Goal: Task Accomplishment & Management: Complete application form

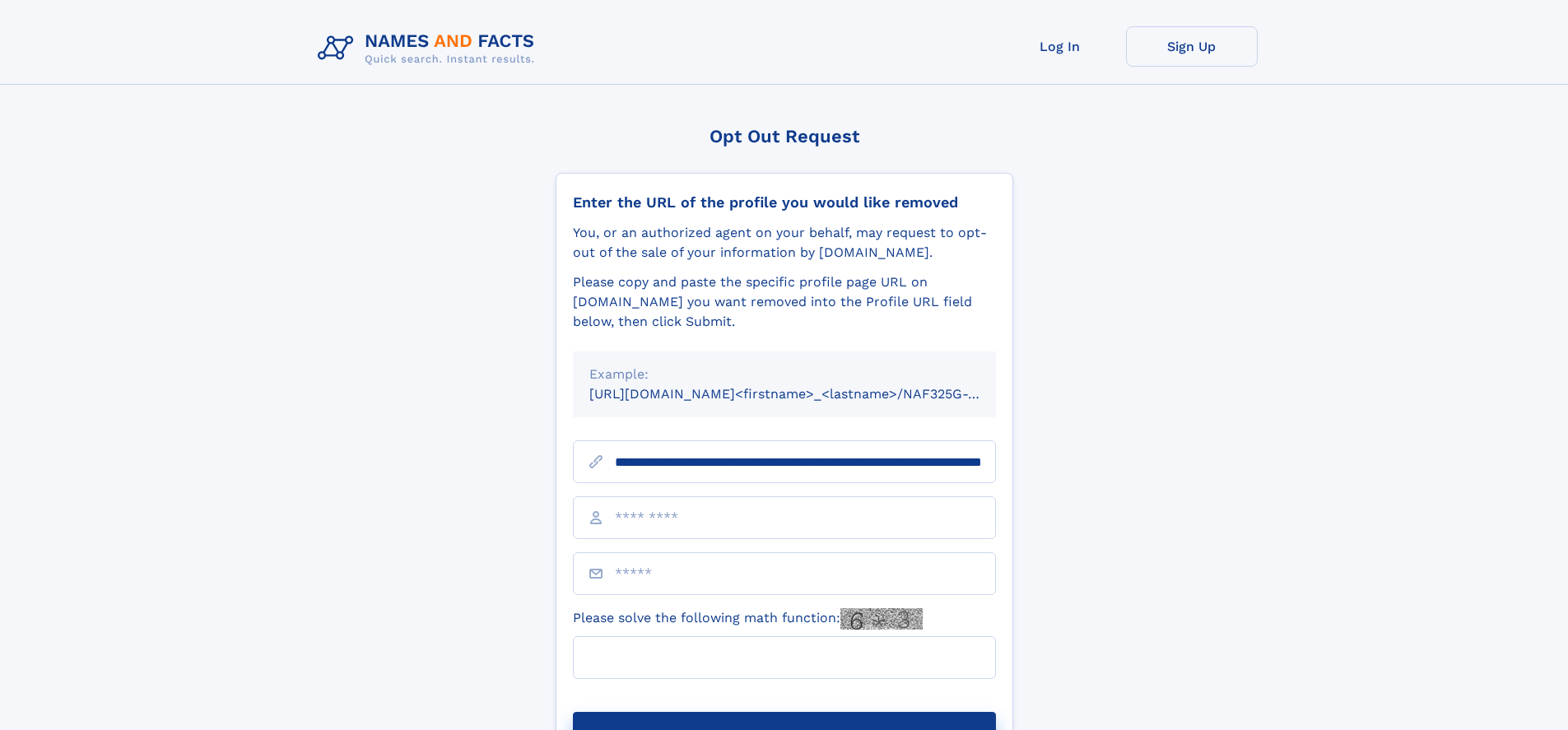
scroll to position [0, 185]
type input "**********"
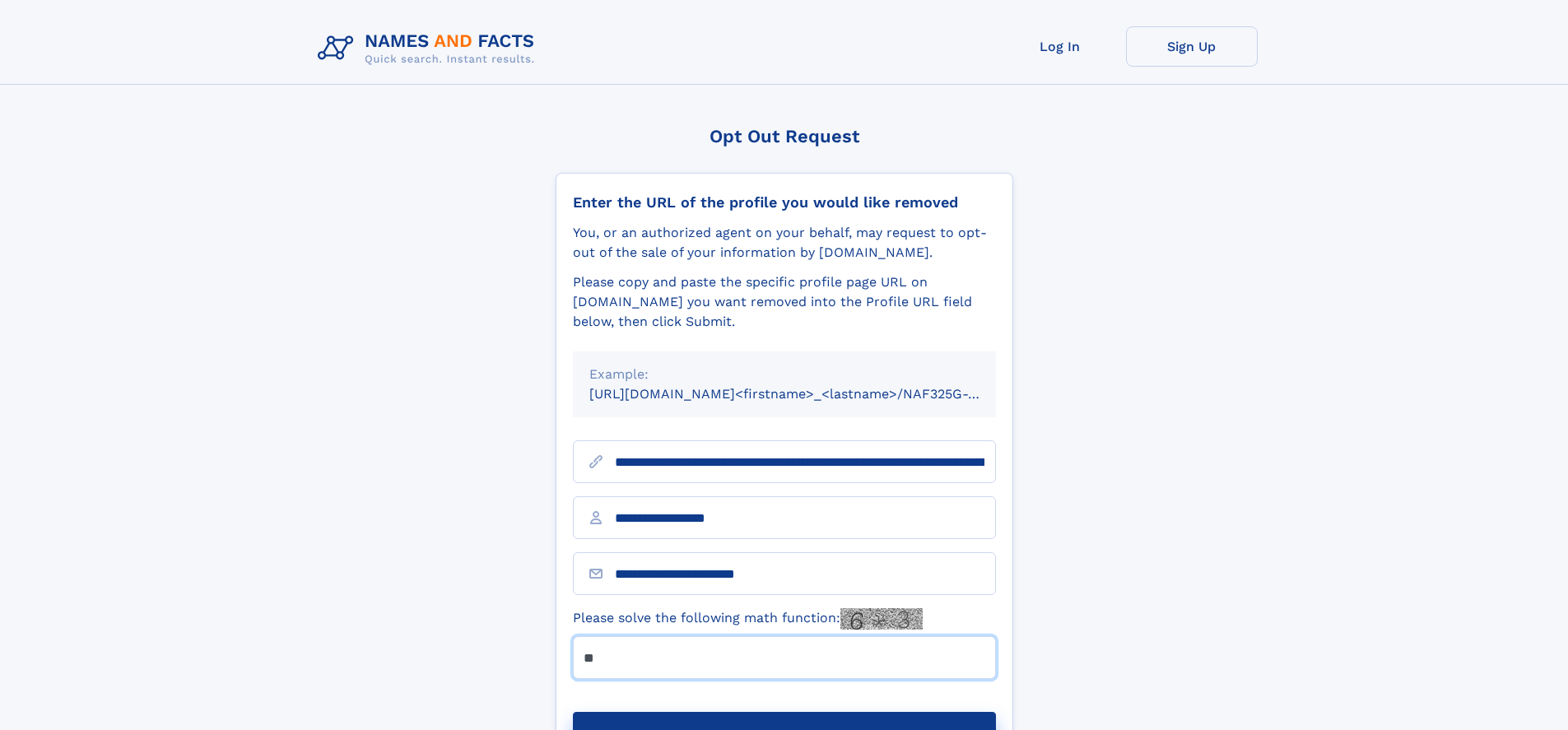
type input "**"
click at [784, 712] on button "Submit Opt Out Request" at bounding box center [784, 738] width 423 height 52
